Goal: Task Accomplishment & Management: Complete application form

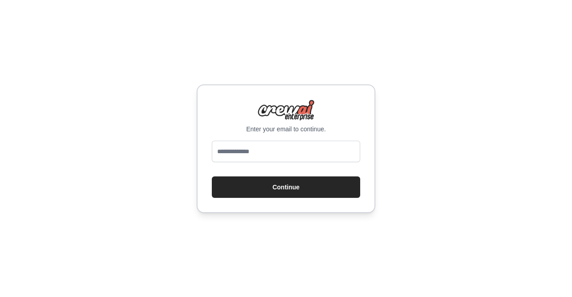
type input "**********"
click at [243, 155] on input "**********" at bounding box center [286, 151] width 148 height 21
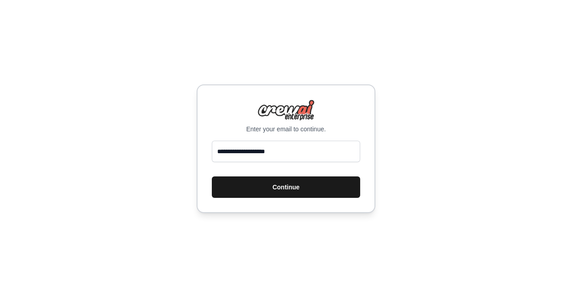
click at [286, 192] on button "Continue" at bounding box center [286, 186] width 148 height 21
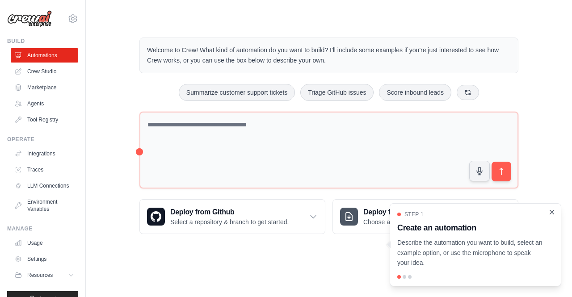
click at [553, 215] on icon "Close walkthrough" at bounding box center [552, 212] width 8 height 8
